Goal: Transaction & Acquisition: Book appointment/travel/reservation

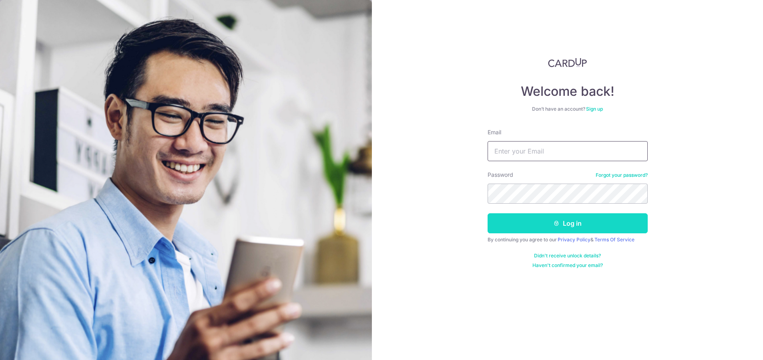
type input "studio@oooze.co"
click at [550, 224] on button "Log in" at bounding box center [568, 223] width 160 height 20
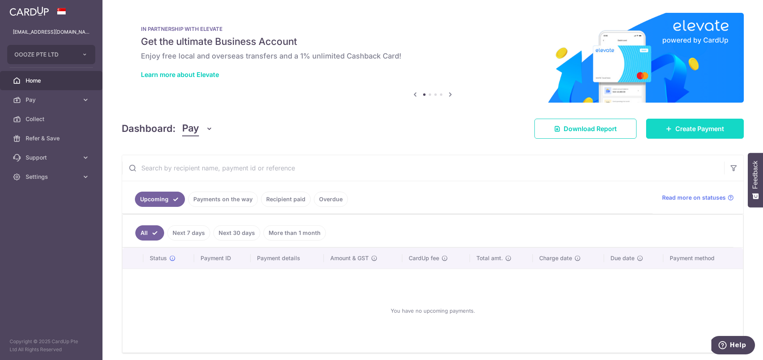
click at [679, 131] on span "Create Payment" at bounding box center [700, 129] width 49 height 10
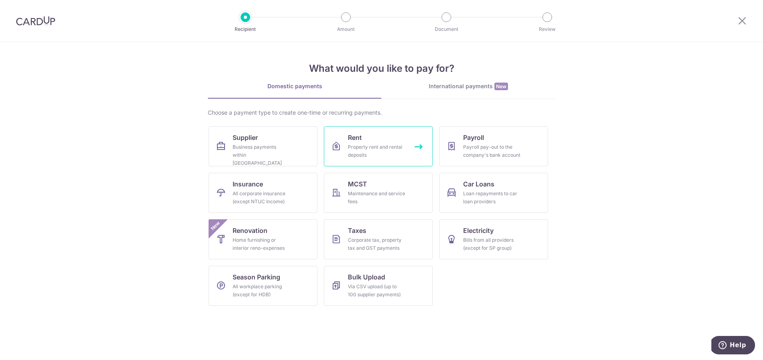
click at [364, 136] on link "Rent Property rent and rental deposits" at bounding box center [378, 146] width 109 height 40
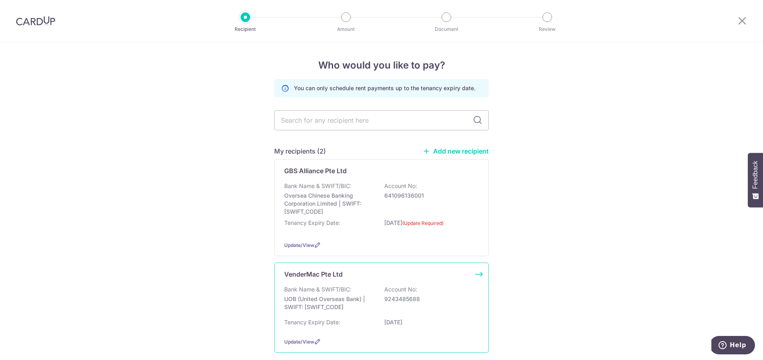
click at [344, 280] on div "VenderMac Pte Ltd Bank Name & SWIFT/BIC: UOB (United Overseas Bank) | SWIFT: [S…" at bounding box center [381, 307] width 215 height 90
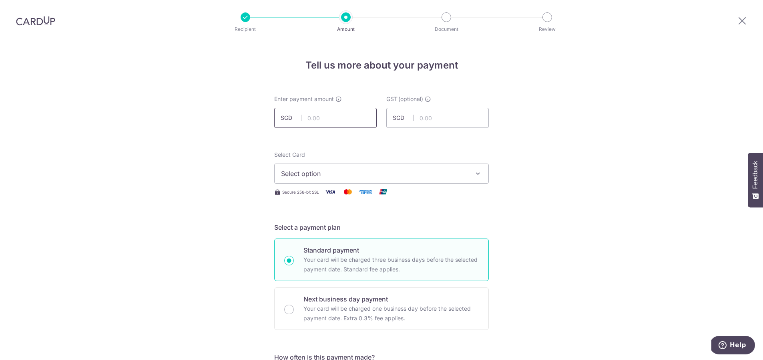
click at [316, 119] on input "text" at bounding box center [325, 118] width 103 height 20
type input "4,099.40"
click at [462, 119] on input "text" at bounding box center [437, 118] width 103 height 20
type input "368.95"
drag, startPoint x: 325, startPoint y: 119, endPoint x: 334, endPoint y: 116, distance: 9.6
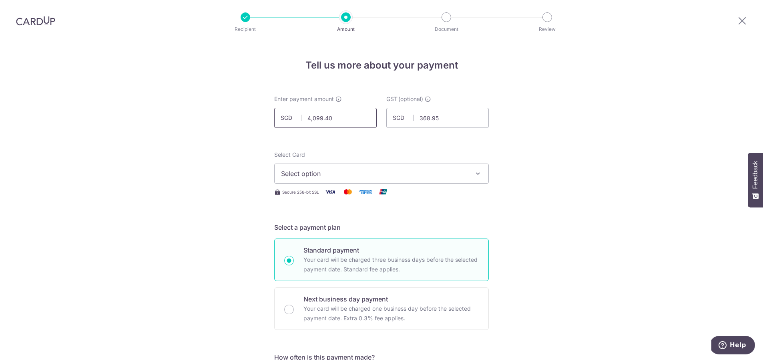
click at [334, 117] on input "4,099.40" at bounding box center [325, 118] width 103 height 20
type input "4,099.04"
drag, startPoint x: 436, startPoint y: 118, endPoint x: 445, endPoint y: 117, distance: 9.2
click at [445, 117] on input "368.95" at bounding box center [437, 118] width 103 height 20
type input "368.91"
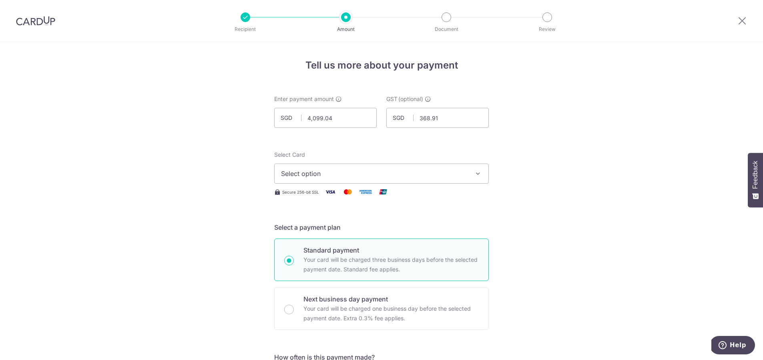
click at [409, 174] on span "Select option" at bounding box center [374, 174] width 187 height 10
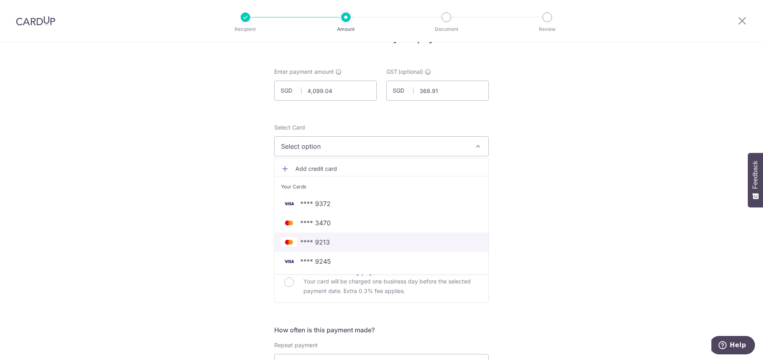
scroll to position [28, 0]
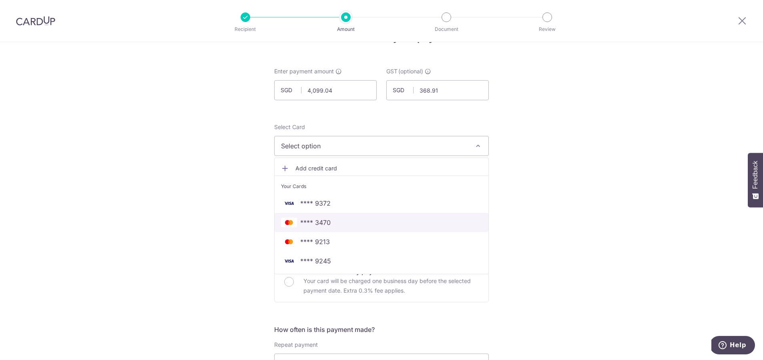
click at [331, 222] on span "**** 3470" at bounding box center [381, 222] width 201 height 10
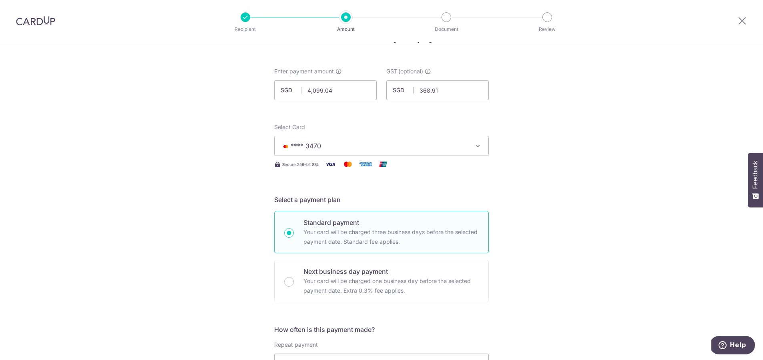
scroll to position [142, 0]
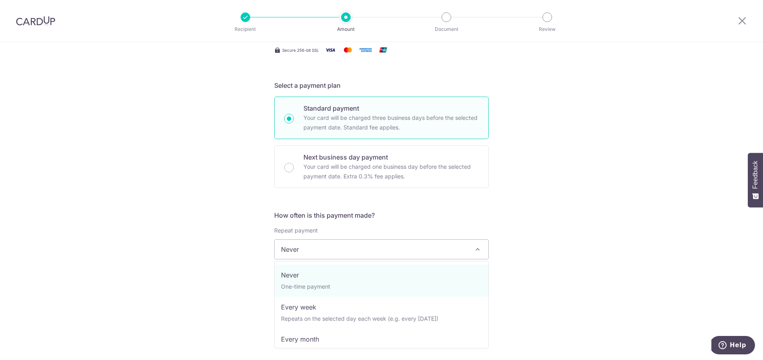
click at [388, 255] on span "Never" at bounding box center [382, 249] width 214 height 19
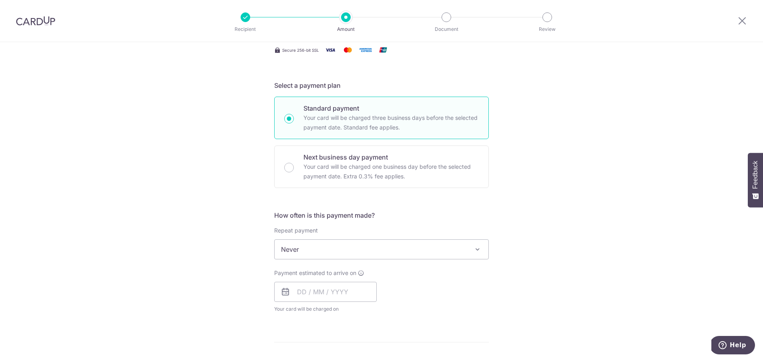
click at [583, 245] on div "Tell us more about your payment Enter payment amount SGD 4,099.04 4099.04 GST (…" at bounding box center [381, 289] width 763 height 778
click at [354, 284] on input "text" at bounding box center [325, 292] width 103 height 20
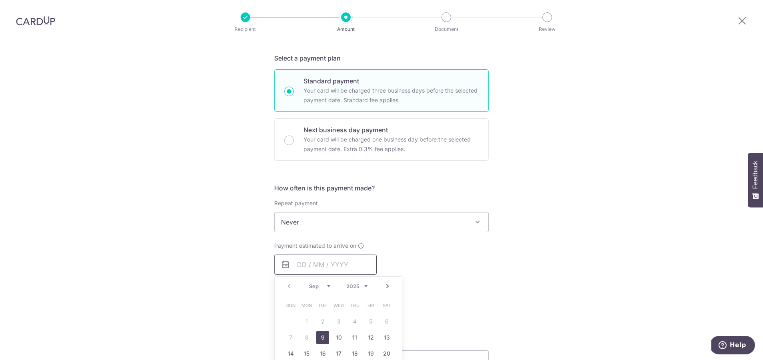
scroll to position [176, 0]
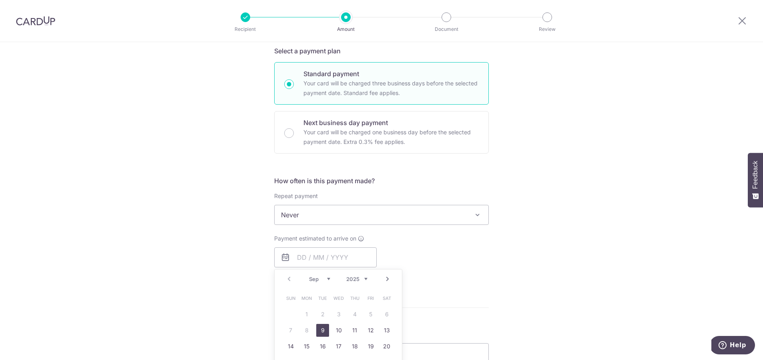
click at [326, 328] on link "9" at bounding box center [322, 330] width 13 height 13
type input "[DATE]"
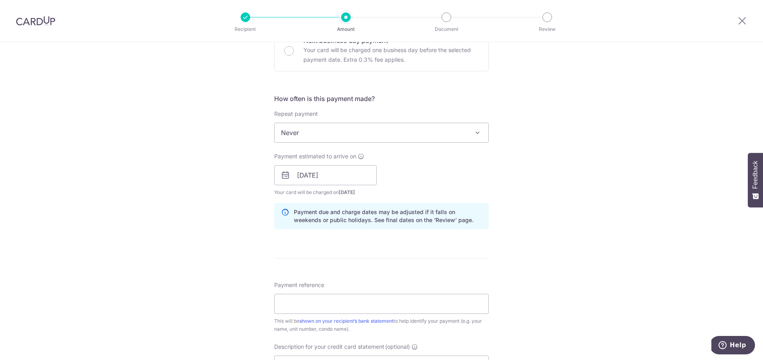
scroll to position [282, 0]
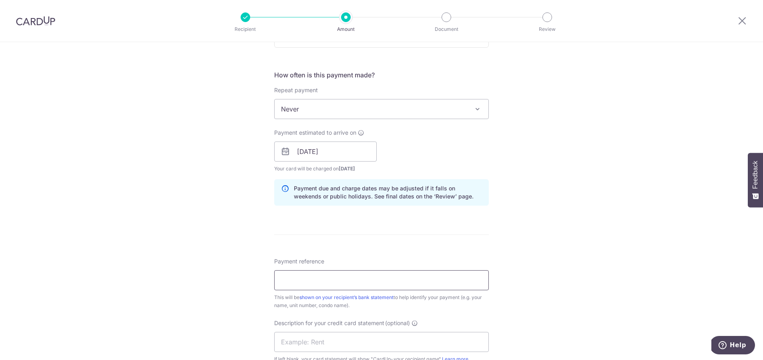
click at [326, 279] on input "Payment reference" at bounding box center [381, 280] width 215 height 20
type input "I2507 0008 I2508 0001"
drag, startPoint x: 407, startPoint y: 342, endPoint x: 411, endPoint y: 338, distance: 5.4
click at [407, 341] on input "text" at bounding box center [381, 342] width 215 height 20
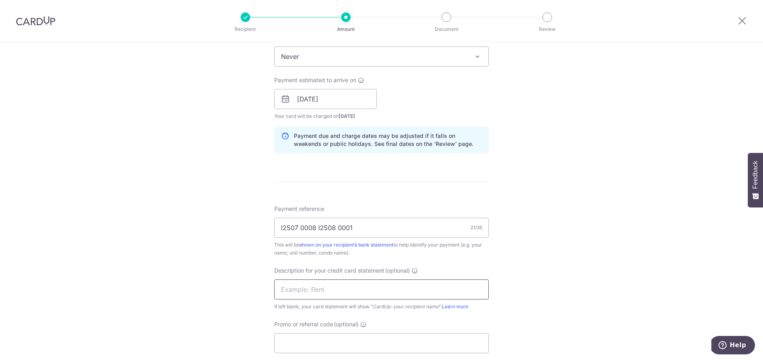
scroll to position [336, 0]
type input "AUGUST RENT25"
click at [630, 263] on div "Tell us more about your payment Enter payment amount SGD 4,099.04 4099.04 GST (…" at bounding box center [381, 111] width 763 height 811
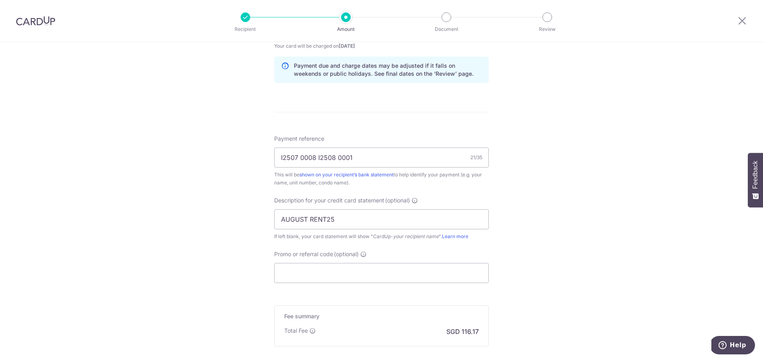
scroll to position [493, 0]
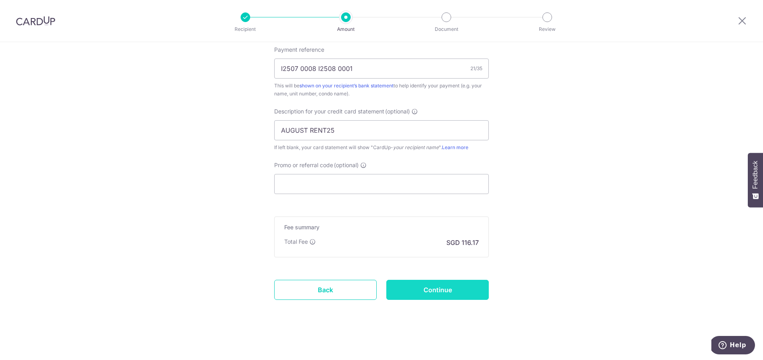
click at [443, 293] on input "Continue" at bounding box center [437, 290] width 103 height 20
type input "Create Schedule"
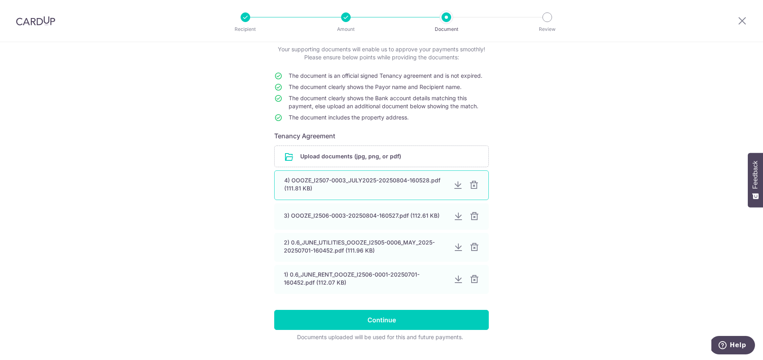
scroll to position [68, 0]
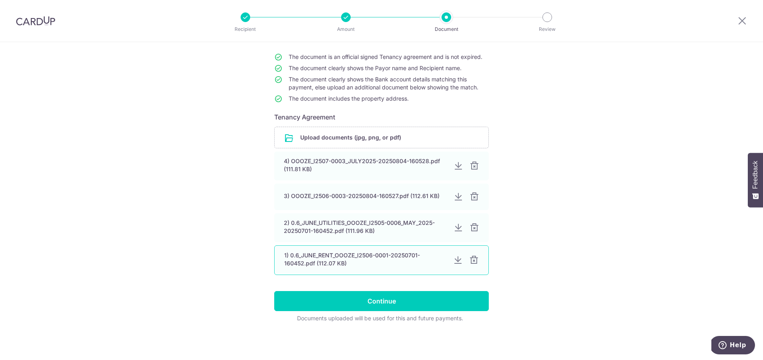
click at [475, 262] on div at bounding box center [474, 260] width 10 height 10
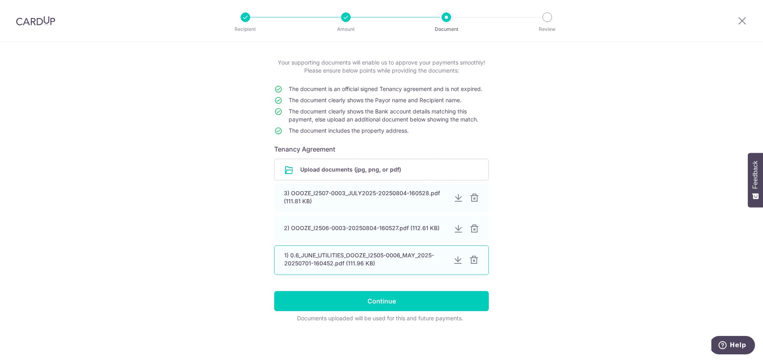
click at [475, 260] on div at bounding box center [474, 260] width 10 height 10
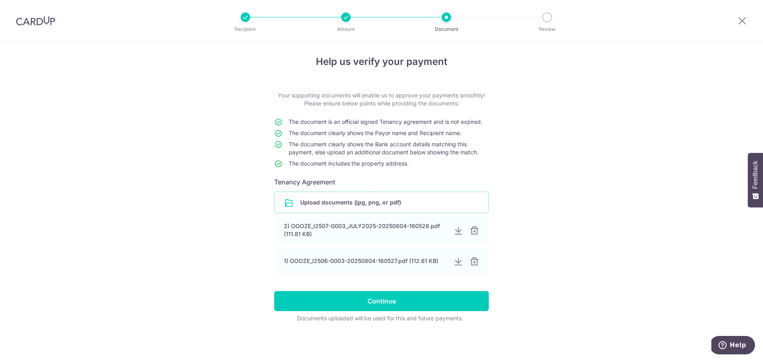
scroll to position [4, 0]
click at [344, 200] on input "file" at bounding box center [382, 202] width 214 height 21
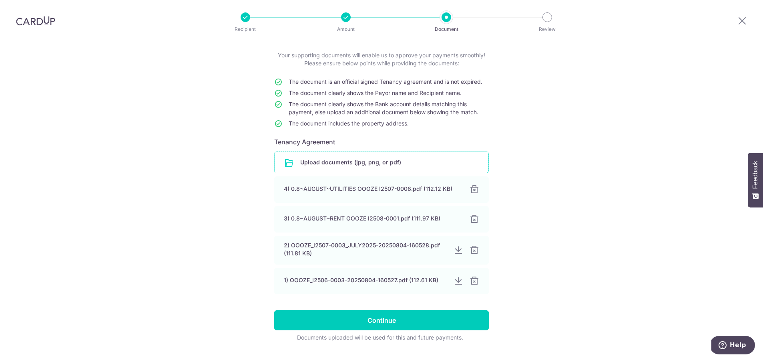
scroll to position [63, 0]
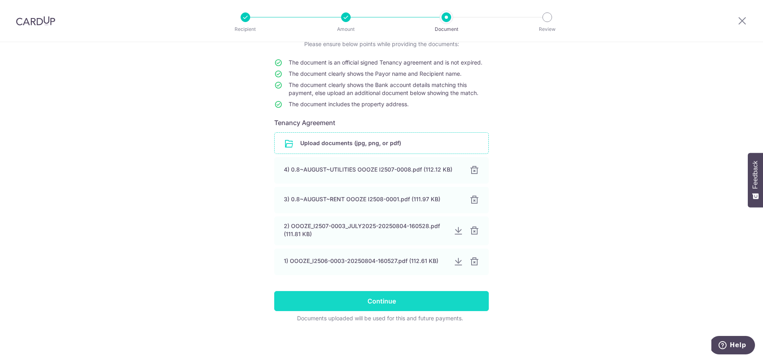
click at [384, 300] on input "Continue" at bounding box center [381, 301] width 215 height 20
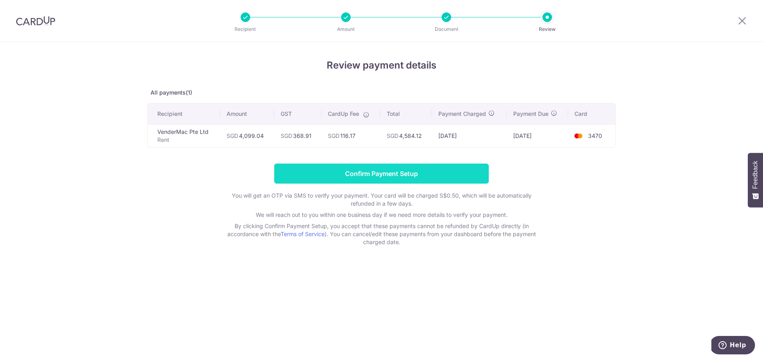
click at [399, 178] on input "Confirm Payment Setup" at bounding box center [381, 173] width 215 height 20
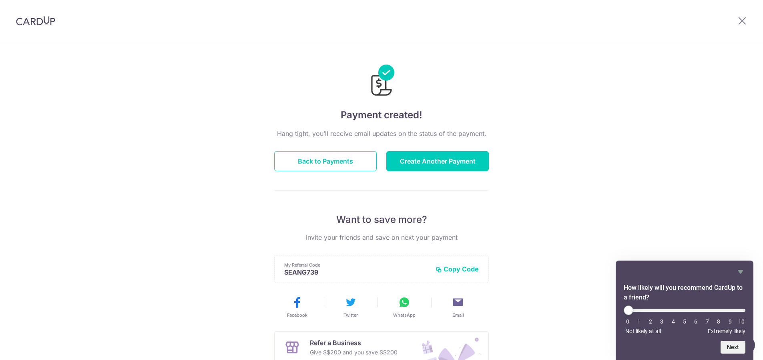
click at [31, 19] on img at bounding box center [35, 21] width 39 height 10
